Goal: Entertainment & Leisure: Consume media (video, audio)

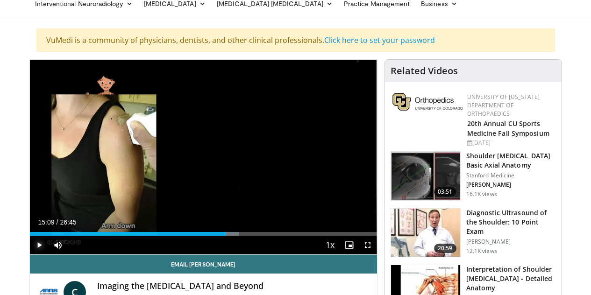
click at [30, 255] on span "Video Player" at bounding box center [39, 245] width 19 height 19
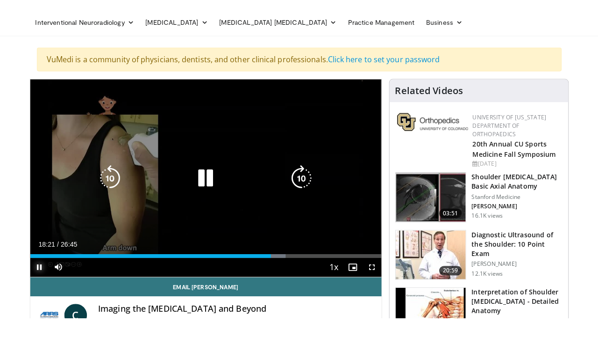
scroll to position [38, 0]
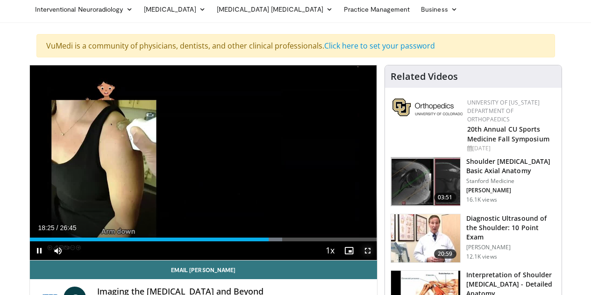
click at [377, 260] on span "Video Player" at bounding box center [368, 251] width 19 height 19
